Goal: Task Accomplishment & Management: Manage account settings

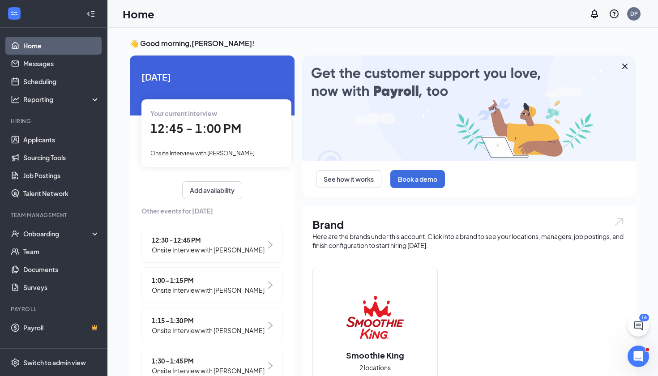
click at [216, 159] on div "Your current interview 12:45 - 1:00 PM Onsite Interview with [PERSON_NAME]" at bounding box center [217, 132] width 150 height 67
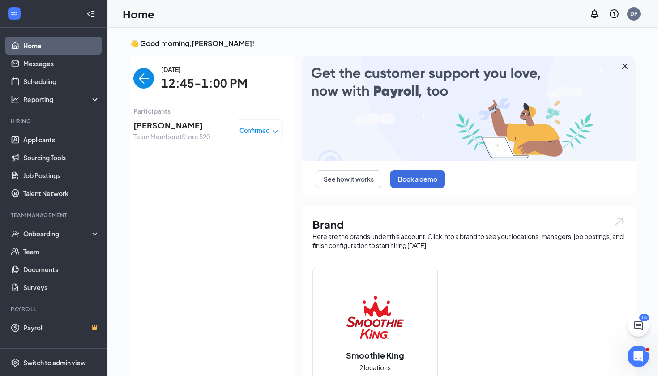
scroll to position [4, 0]
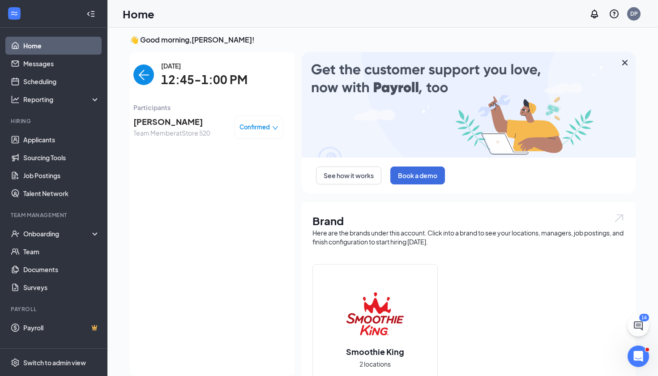
click at [160, 126] on span "[PERSON_NAME]" at bounding box center [171, 122] width 77 height 13
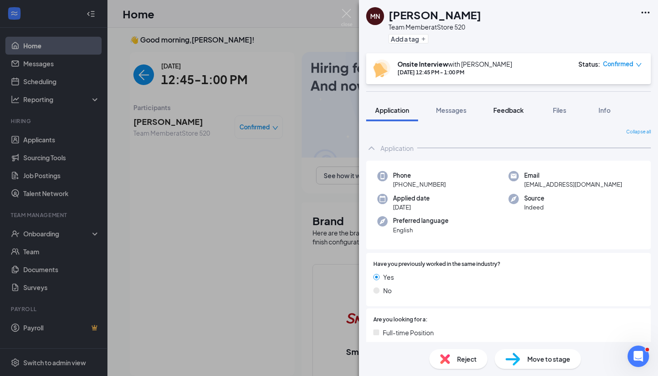
click at [511, 113] on span "Feedback" at bounding box center [509, 110] width 30 height 8
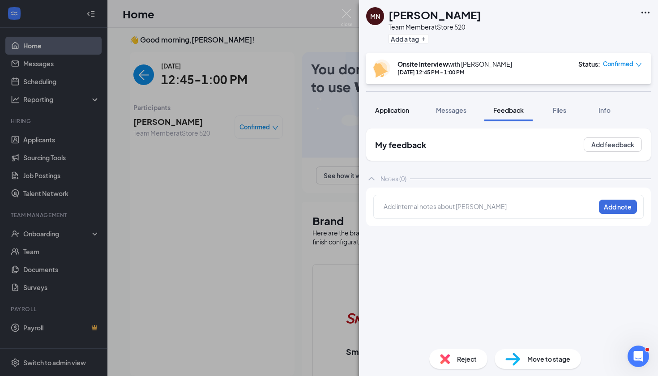
click at [396, 107] on span "Application" at bounding box center [392, 110] width 34 height 8
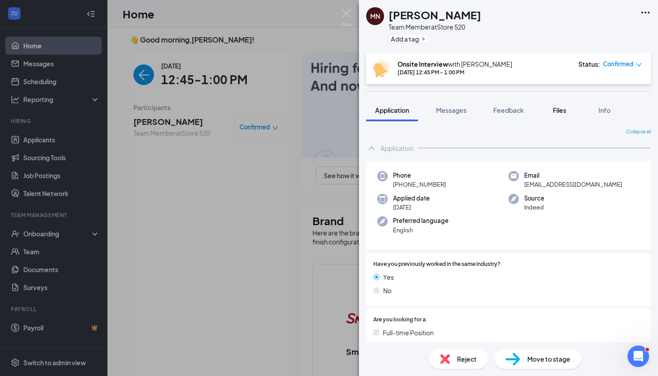
click at [559, 114] on div "Files" at bounding box center [560, 110] width 18 height 9
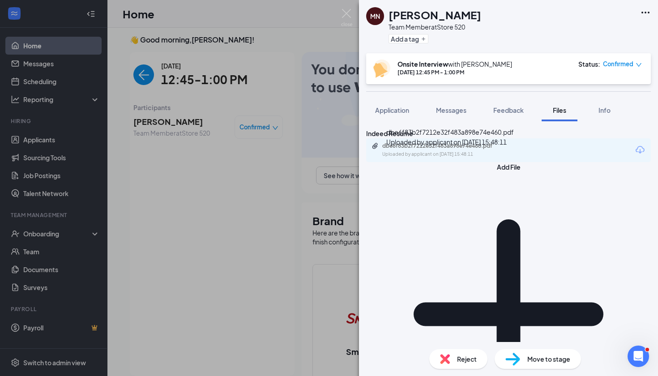
click at [465, 158] on div "Uploaded by applicant on [DATE] 15:48:11" at bounding box center [450, 154] width 134 height 7
click at [518, 116] on button "Feedback" at bounding box center [509, 110] width 48 height 22
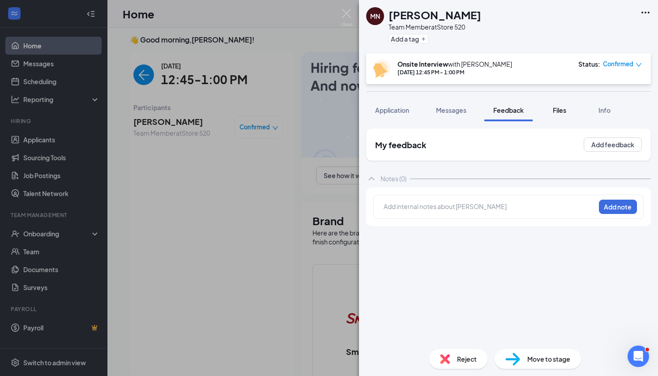
click at [560, 112] on span "Files" at bounding box center [559, 110] width 13 height 8
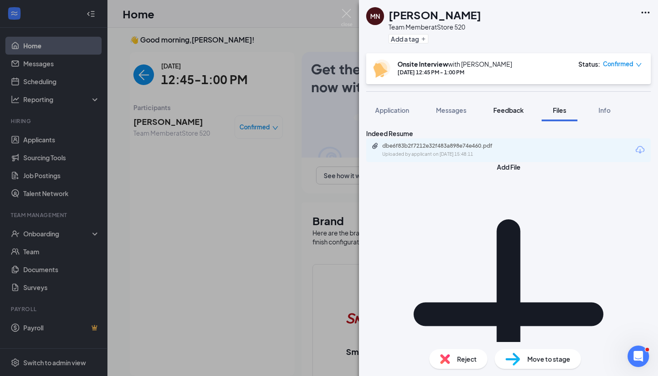
click at [499, 115] on button "Feedback" at bounding box center [509, 110] width 48 height 22
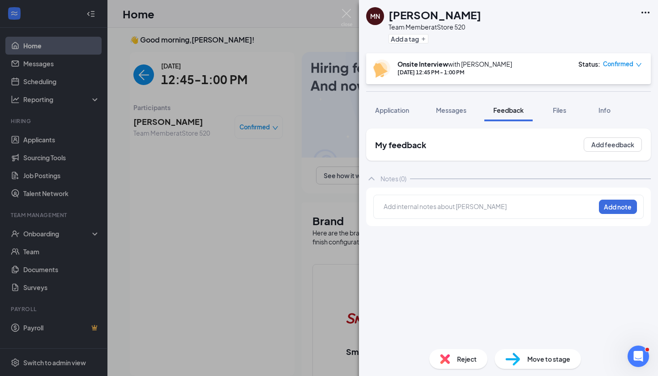
click at [432, 203] on div at bounding box center [489, 206] width 211 height 9
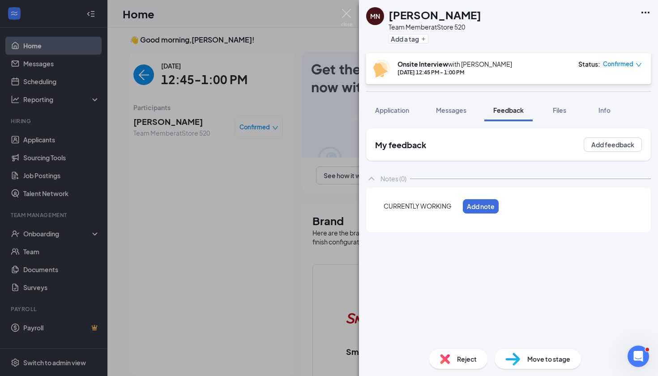
click at [385, 207] on span "CURRENTLY WORKING" at bounding box center [418, 206] width 68 height 8
click at [504, 206] on div "MIDWAY TABS : CURRENTLY WORKING" at bounding box center [444, 206] width 120 height 9
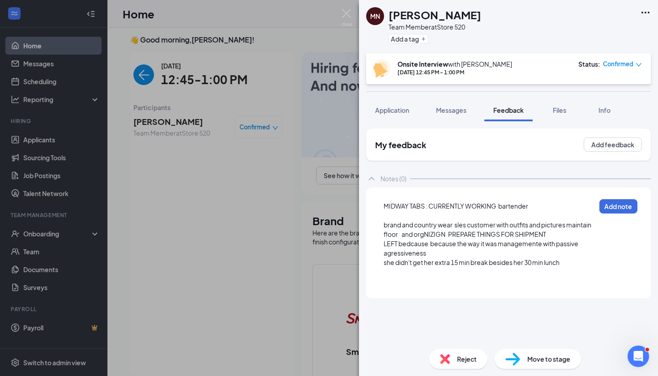
click at [577, 263] on div "she didn't get her extra 15 min break besides her 30 min lunch" at bounding box center [490, 262] width 212 height 9
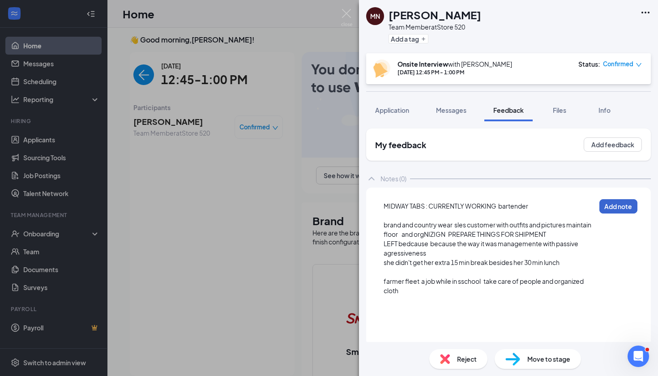
click at [632, 206] on button "Add note" at bounding box center [619, 206] width 38 height 14
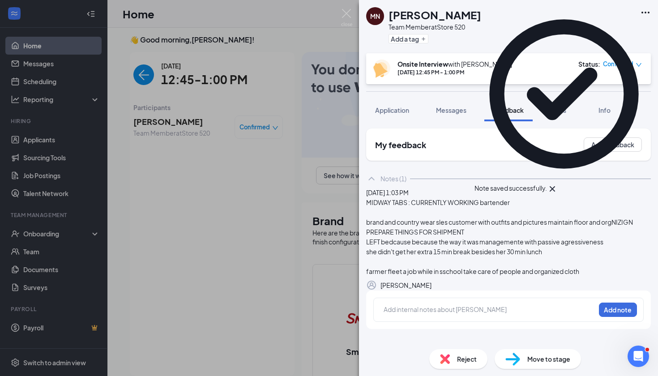
scroll to position [24, 0]
click at [389, 314] on div at bounding box center [489, 309] width 211 height 9
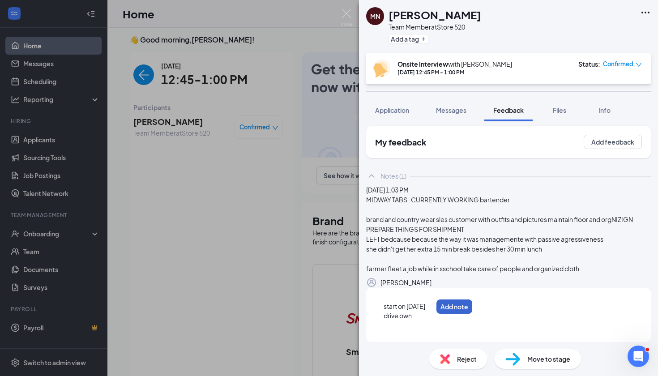
click at [473, 314] on button "Add note" at bounding box center [455, 307] width 36 height 14
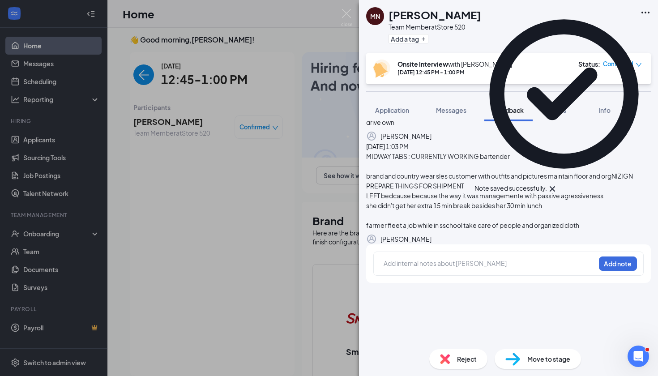
scroll to position [90, 0]
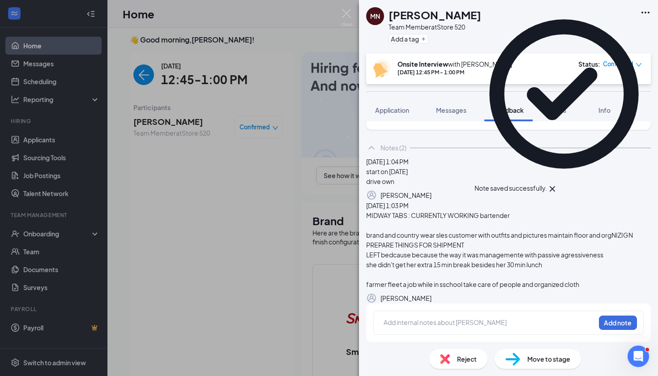
click at [412, 322] on div at bounding box center [489, 322] width 211 height 9
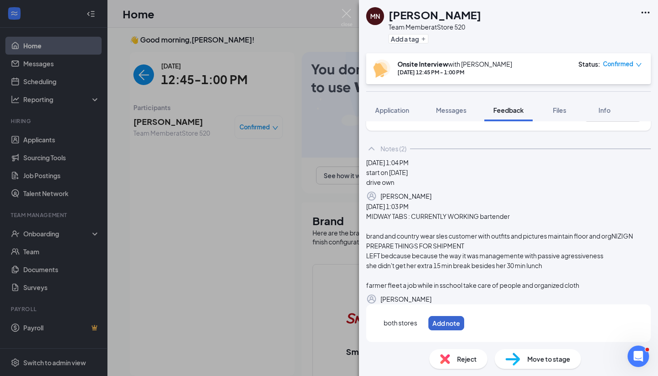
click at [465, 330] on button "Add note" at bounding box center [447, 323] width 36 height 14
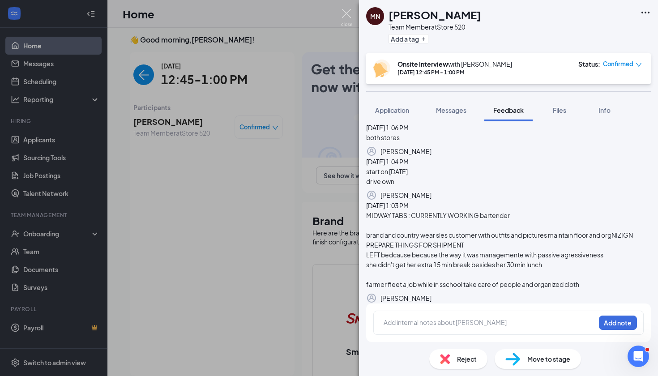
click at [350, 14] on img at bounding box center [346, 17] width 11 height 17
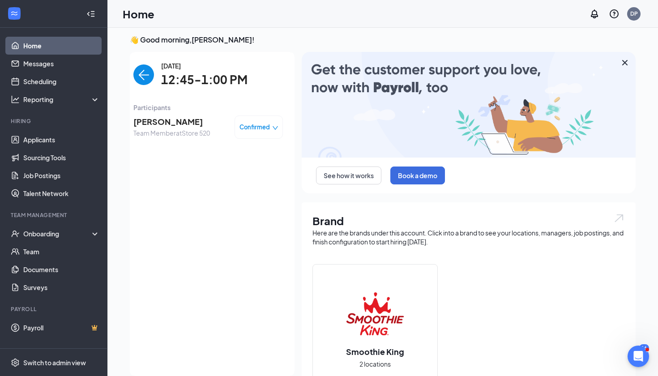
click at [169, 120] on span "[PERSON_NAME]" at bounding box center [171, 122] width 77 height 13
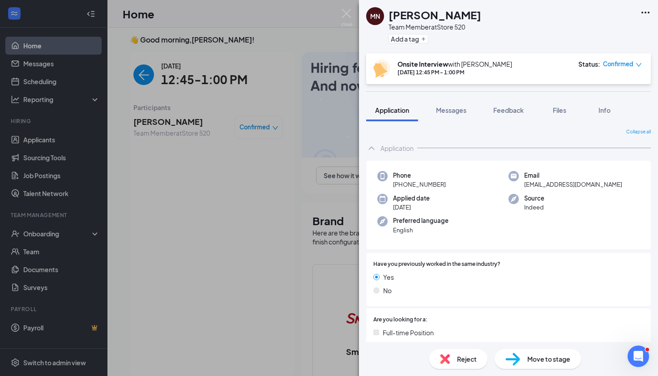
click at [396, 113] on span "Application" at bounding box center [392, 110] width 34 height 8
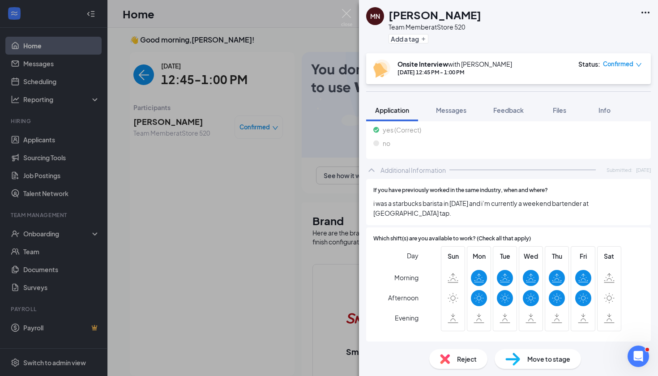
scroll to position [391, 0]
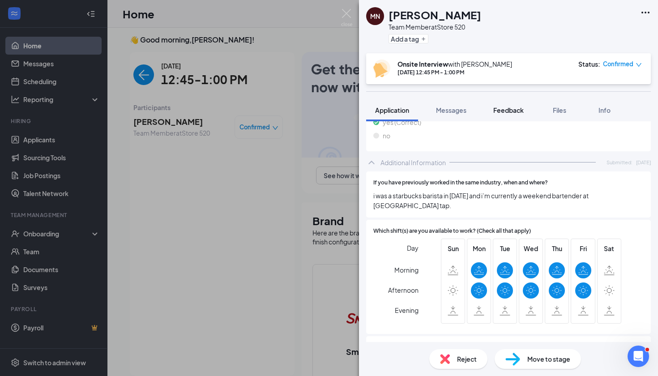
click at [522, 109] on span "Feedback" at bounding box center [509, 110] width 30 height 8
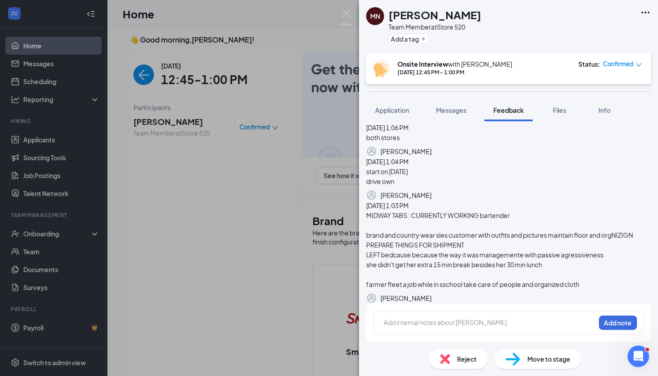
scroll to position [146, 0]
click at [396, 313] on div "Add internal notes about [PERSON_NAME] Add note" at bounding box center [509, 323] width 271 height 24
click at [392, 318] on div at bounding box center [489, 322] width 211 height 9
click at [471, 325] on button "Add note" at bounding box center [453, 323] width 36 height 14
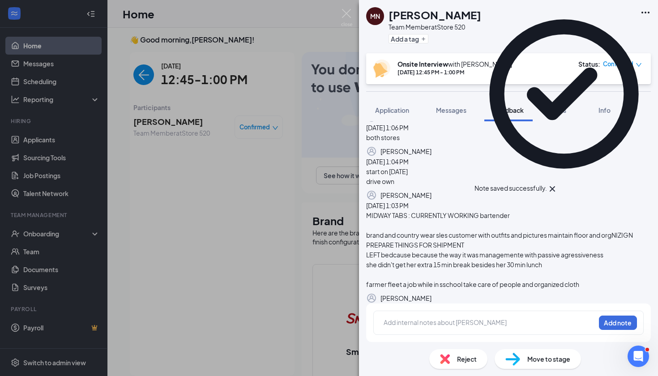
scroll to position [203, 0]
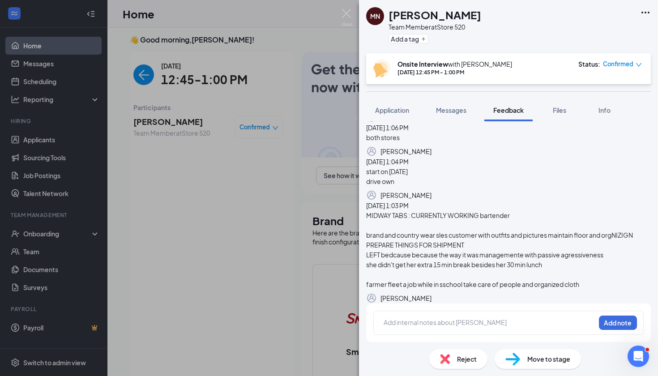
click at [395, 325] on div at bounding box center [489, 322] width 211 height 9
click at [480, 318] on button "Add note" at bounding box center [462, 323] width 36 height 14
click at [392, 323] on div at bounding box center [489, 322] width 211 height 9
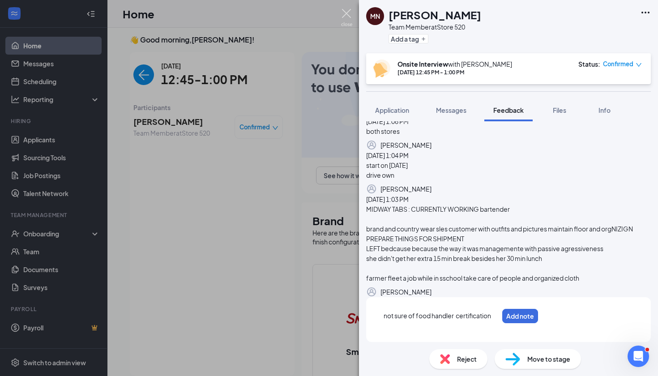
click at [345, 15] on img at bounding box center [346, 17] width 11 height 17
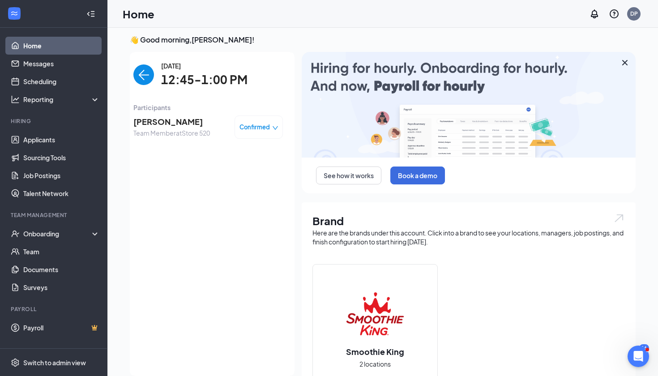
click at [145, 80] on img "back-button" at bounding box center [143, 75] width 21 height 21
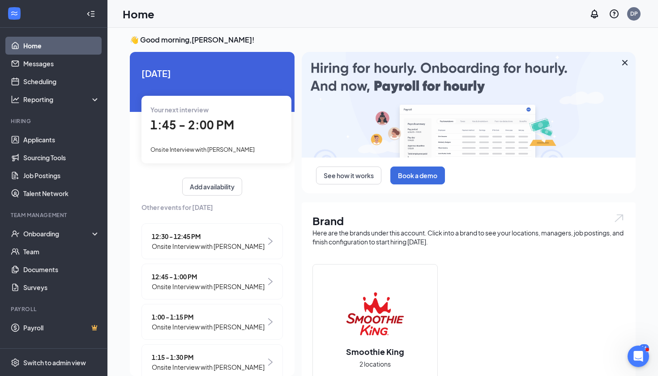
click at [163, 134] on div "Your next interview 1:45 - 2:00 PM Onsite Interview with [PERSON_NAME]" at bounding box center [217, 129] width 150 height 67
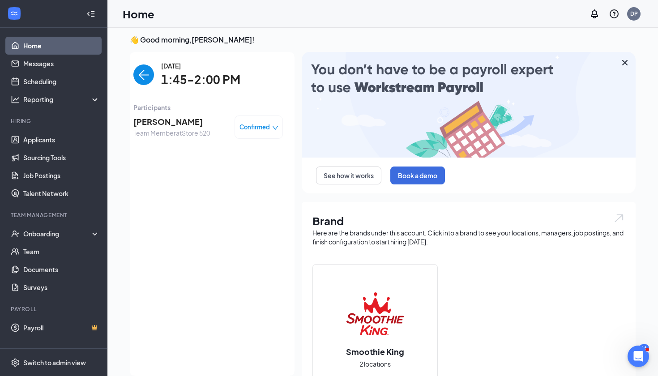
click at [157, 120] on span "[PERSON_NAME]" at bounding box center [171, 122] width 77 height 13
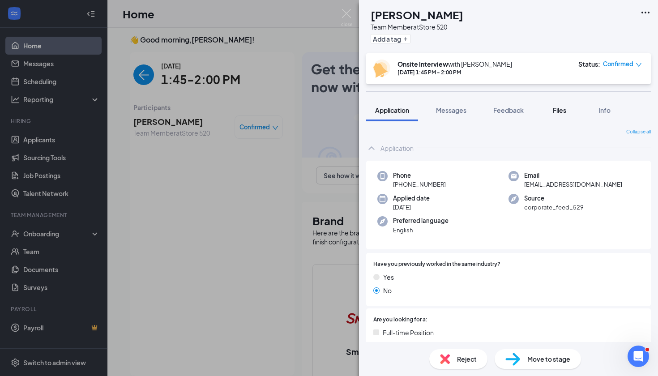
click at [560, 111] on span "Files" at bounding box center [559, 110] width 13 height 8
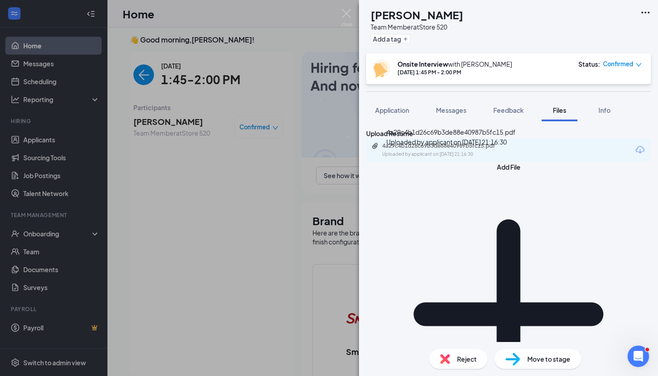
click at [486, 158] on div "Uploaded by applicant on [DATE] 21:16:30" at bounding box center [450, 154] width 134 height 7
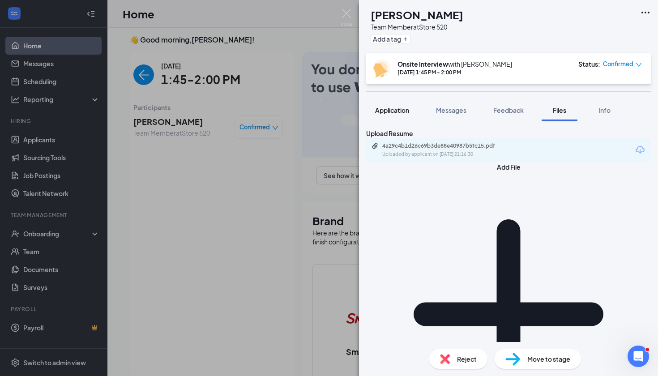
click at [394, 112] on span "Application" at bounding box center [392, 110] width 34 height 8
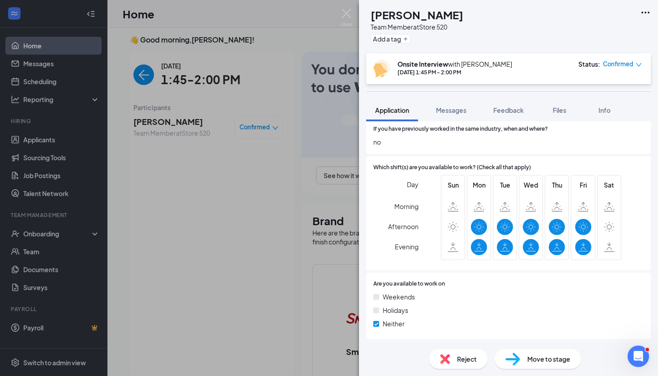
scroll to position [447, 0]
